Goal: Task Accomplishment & Management: Use online tool/utility

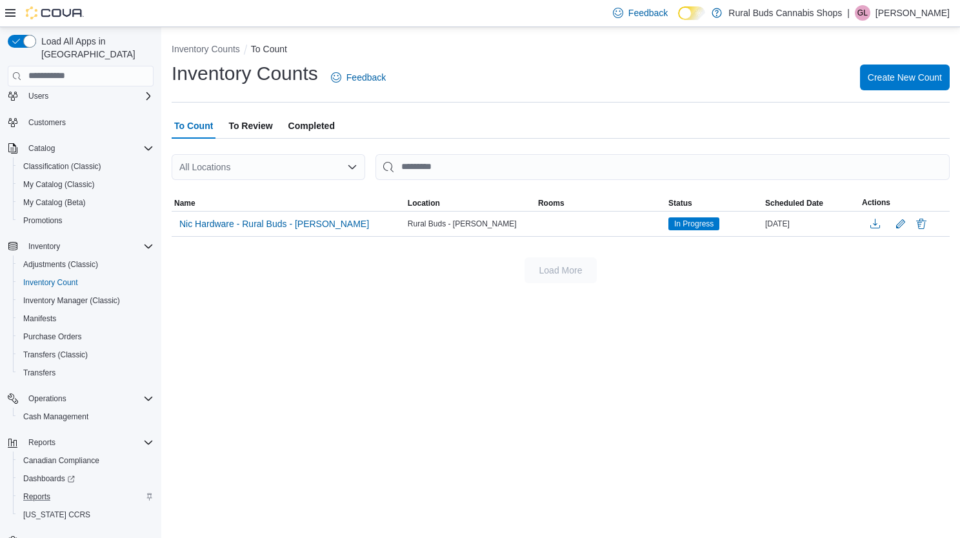
scroll to position [49, 0]
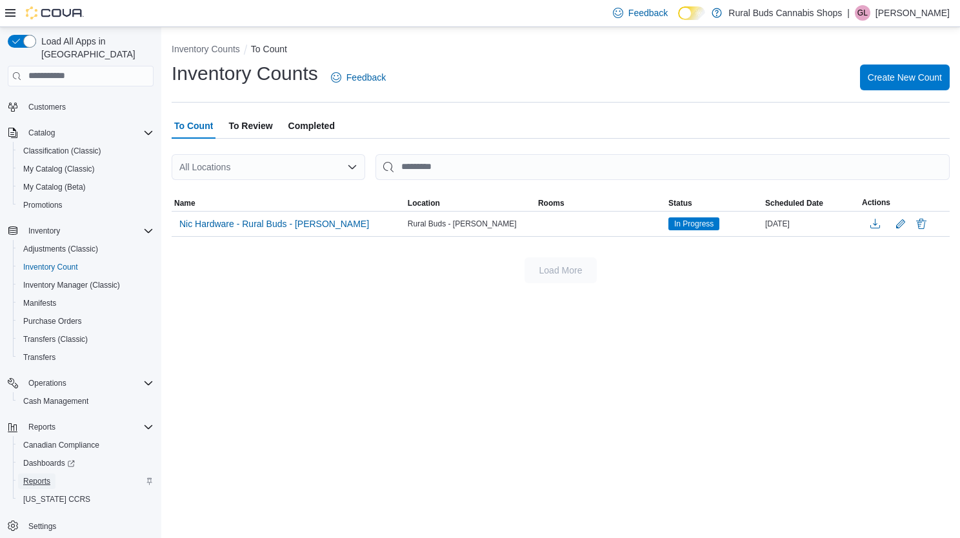
click at [45, 476] on span "Reports" at bounding box center [36, 481] width 27 height 10
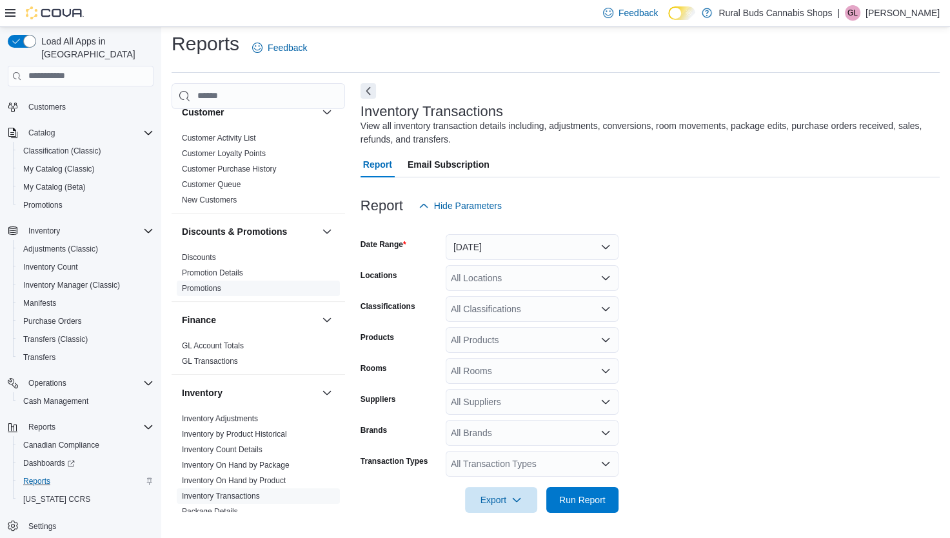
scroll to position [387, 0]
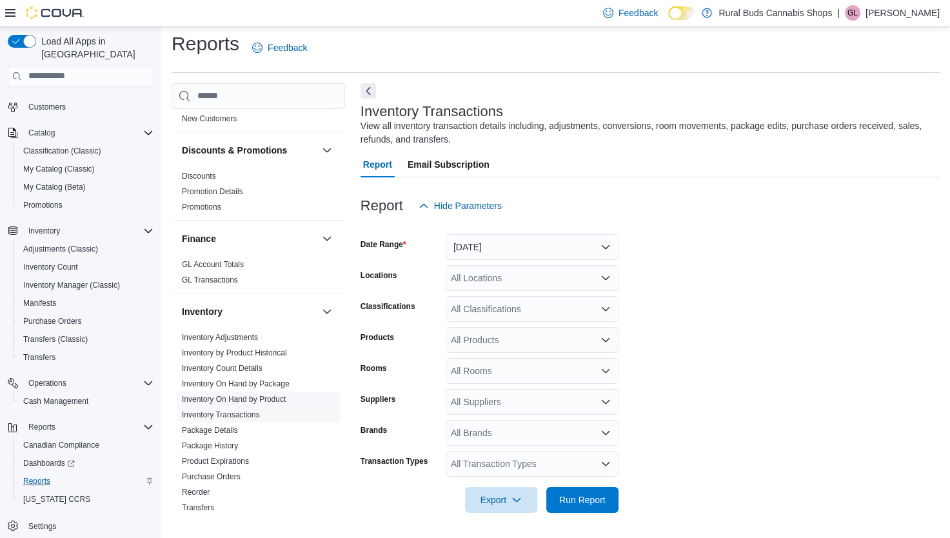
click at [234, 395] on link "Inventory On Hand by Product" at bounding box center [234, 399] width 104 height 9
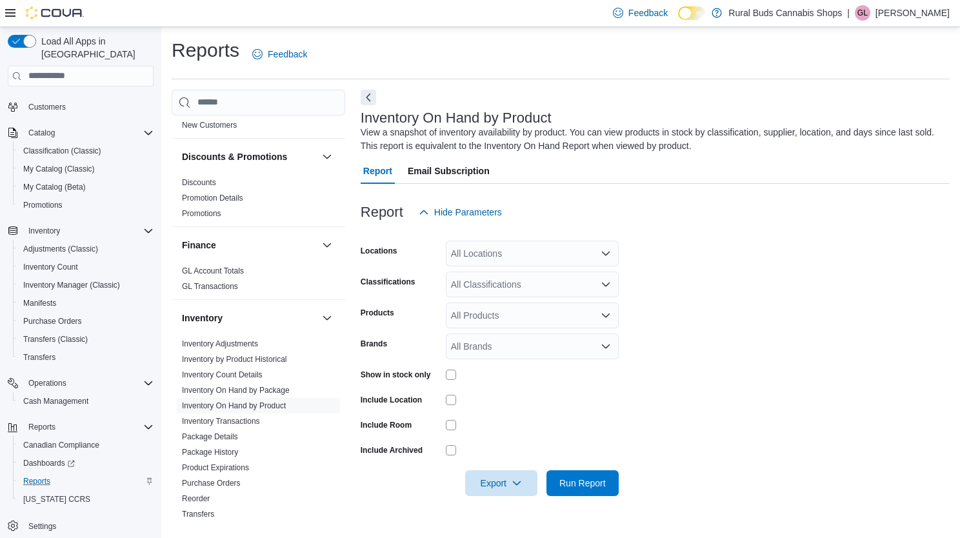
click at [592, 251] on div "All Locations" at bounding box center [532, 254] width 173 height 26
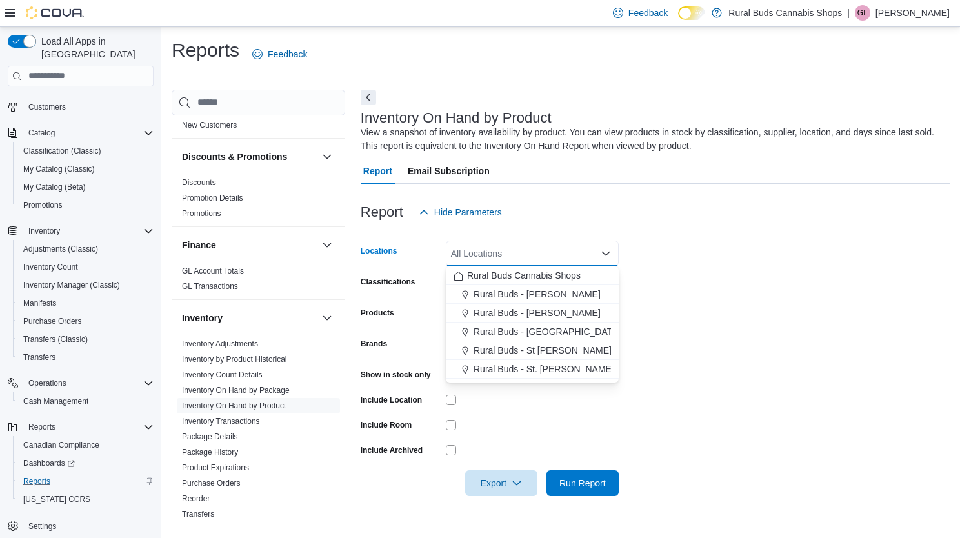
click at [531, 311] on span "Rural Buds - Morris" at bounding box center [536, 312] width 127 height 13
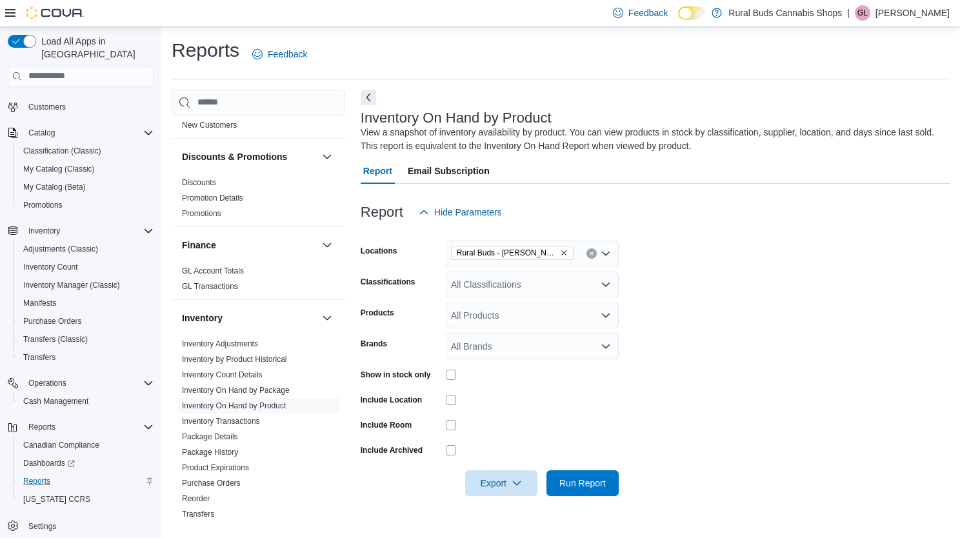
click at [748, 270] on form "Locations Rural Buds - Morris Classifications All Classifications Products All …" at bounding box center [655, 360] width 589 height 271
click at [469, 286] on div "All Classifications" at bounding box center [532, 285] width 173 height 26
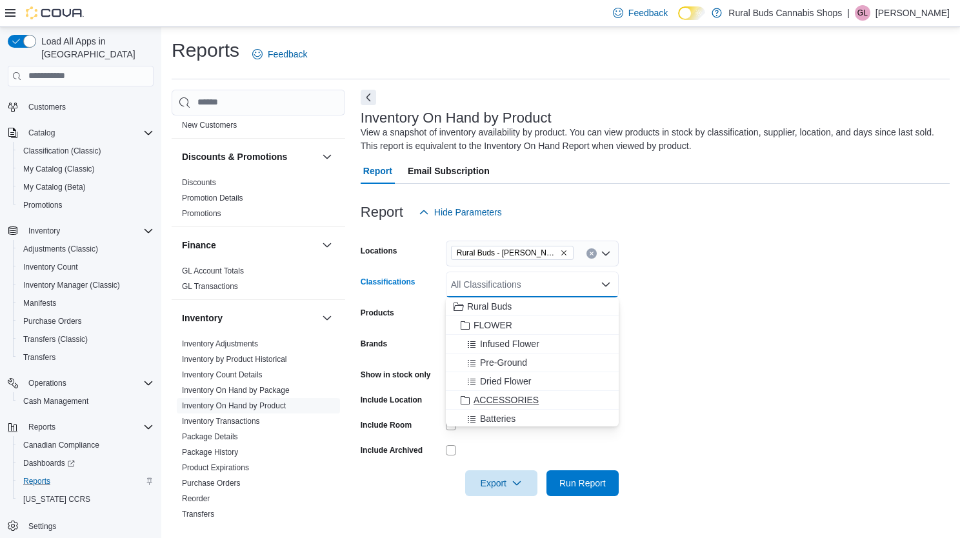
scroll to position [64, 0]
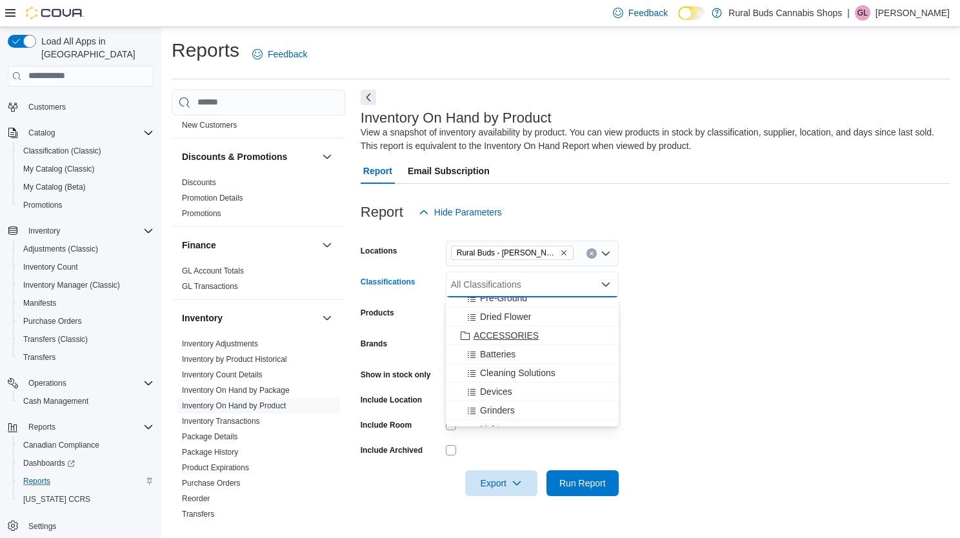
click at [500, 333] on span "ACCESSORIES" at bounding box center [505, 335] width 65 height 13
click at [740, 232] on div at bounding box center [655, 232] width 589 height 15
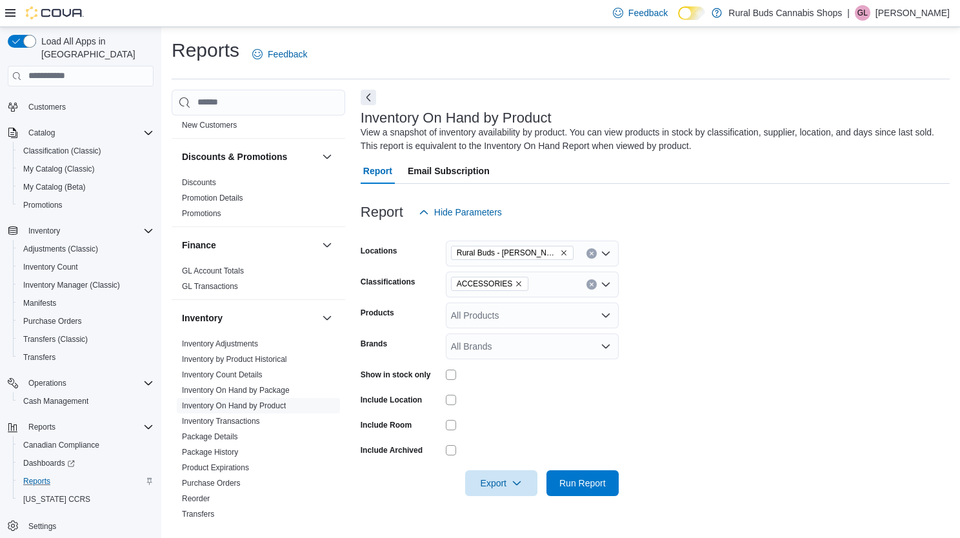
click at [444, 377] on div "Show in stock only" at bounding box center [490, 374] width 258 height 20
click at [500, 484] on span "Export" at bounding box center [501, 483] width 57 height 26
click at [512, 404] on span "Export to Excel" at bounding box center [503, 404] width 58 height 10
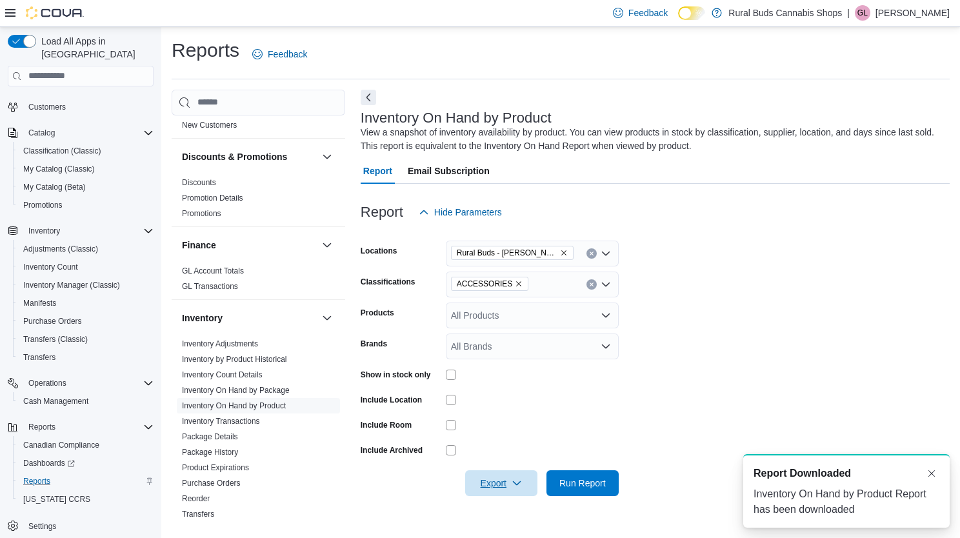
scroll to position [0, 0]
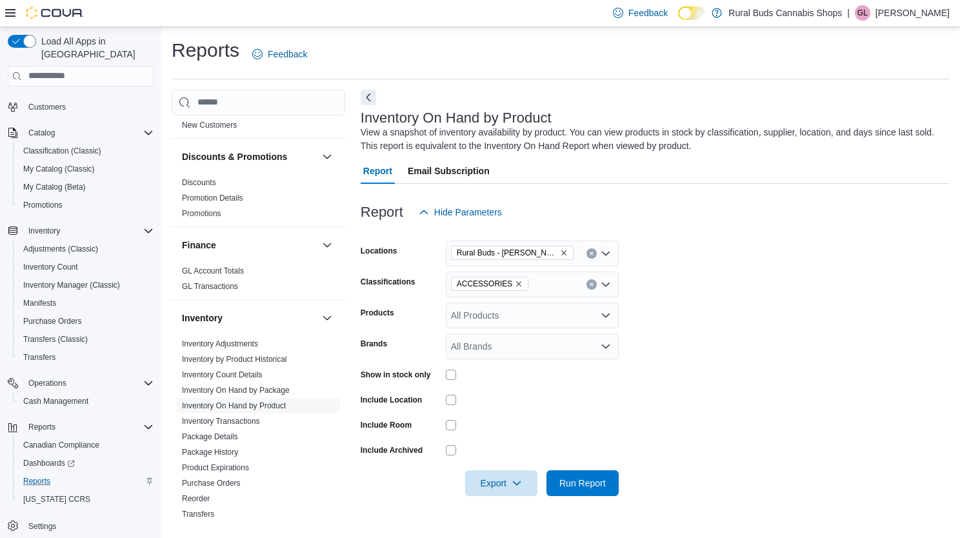
click at [441, 40] on div "Reports Feedback" at bounding box center [561, 54] width 778 height 34
click at [911, 13] on p "Ginette Lucier" at bounding box center [912, 12] width 74 height 15
click at [875, 125] on span "Sign Out" at bounding box center [866, 124] width 35 height 13
